Goal: Find specific page/section: Find specific page/section

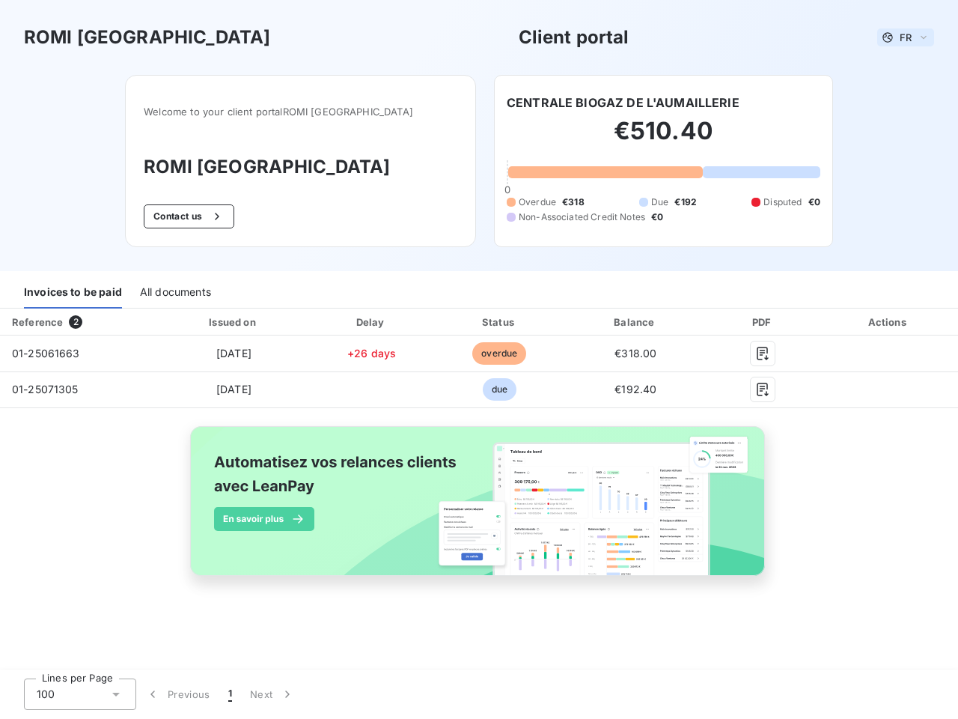
click at [906, 37] on span "FR" at bounding box center [906, 37] width 12 height 12
click at [212, 216] on button "Contact us" at bounding box center [189, 216] width 91 height 24
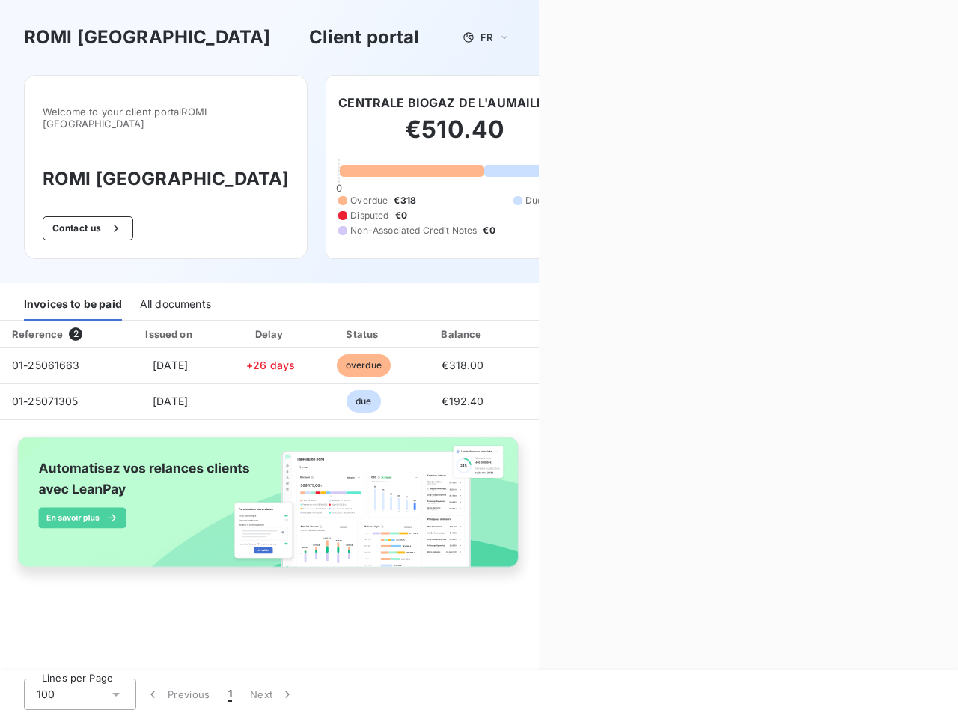
click at [622, 103] on div "Contact us Fill out the form below, and a member of our team will get back to y…" at bounding box center [748, 359] width 419 height 719
click at [73, 293] on div "Invoices to be paid" at bounding box center [73, 304] width 98 height 31
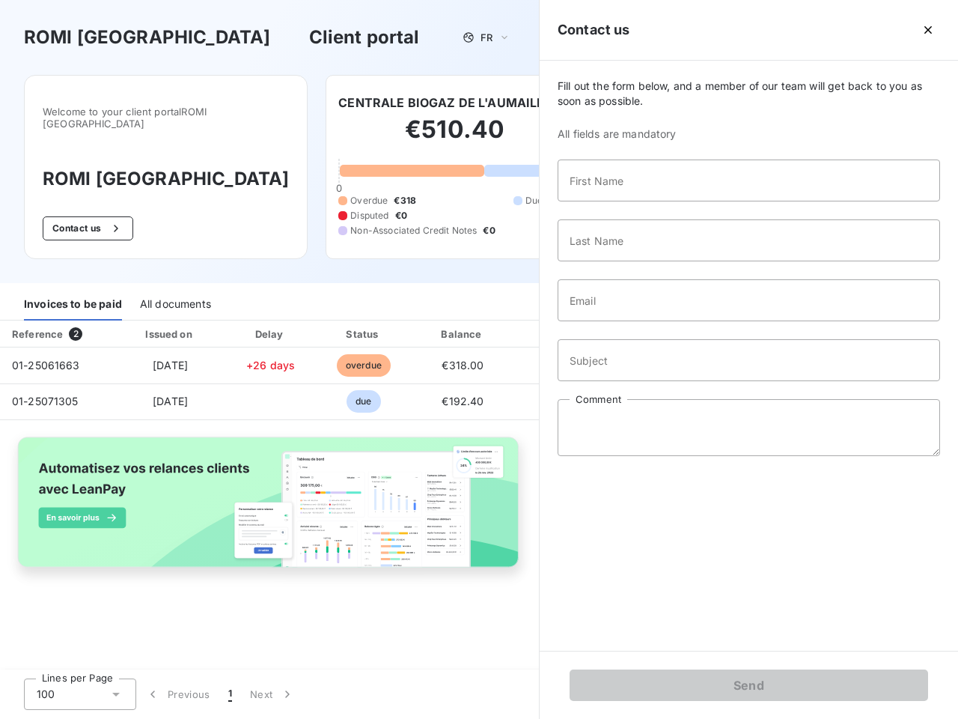
click at [174, 293] on div "All documents" at bounding box center [175, 304] width 71 height 31
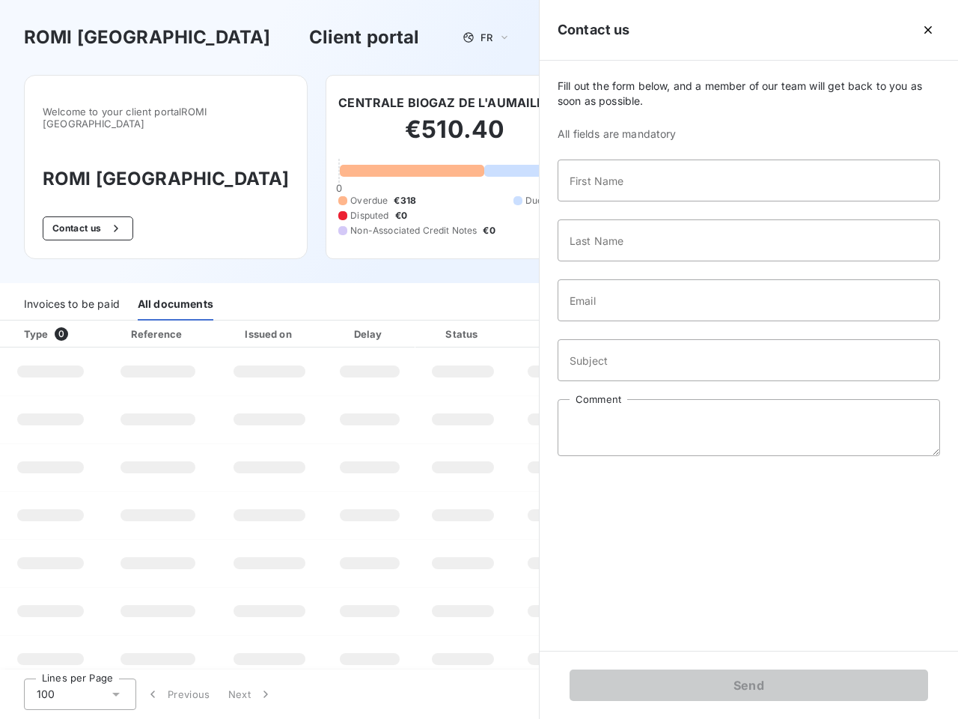
click at [79, 322] on th "Type 0" at bounding box center [50, 333] width 101 height 27
click at [233, 322] on th "Issued on" at bounding box center [269, 333] width 109 height 27
click at [371, 322] on th "Delay" at bounding box center [369, 333] width 91 height 27
click at [499, 322] on th "Status" at bounding box center [463, 333] width 95 height 27
click at [636, 322] on div "Fill out the form below, and a member of our team will get back to you as soon …" at bounding box center [749, 356] width 419 height 590
